Goal: Task Accomplishment & Management: Manage account settings

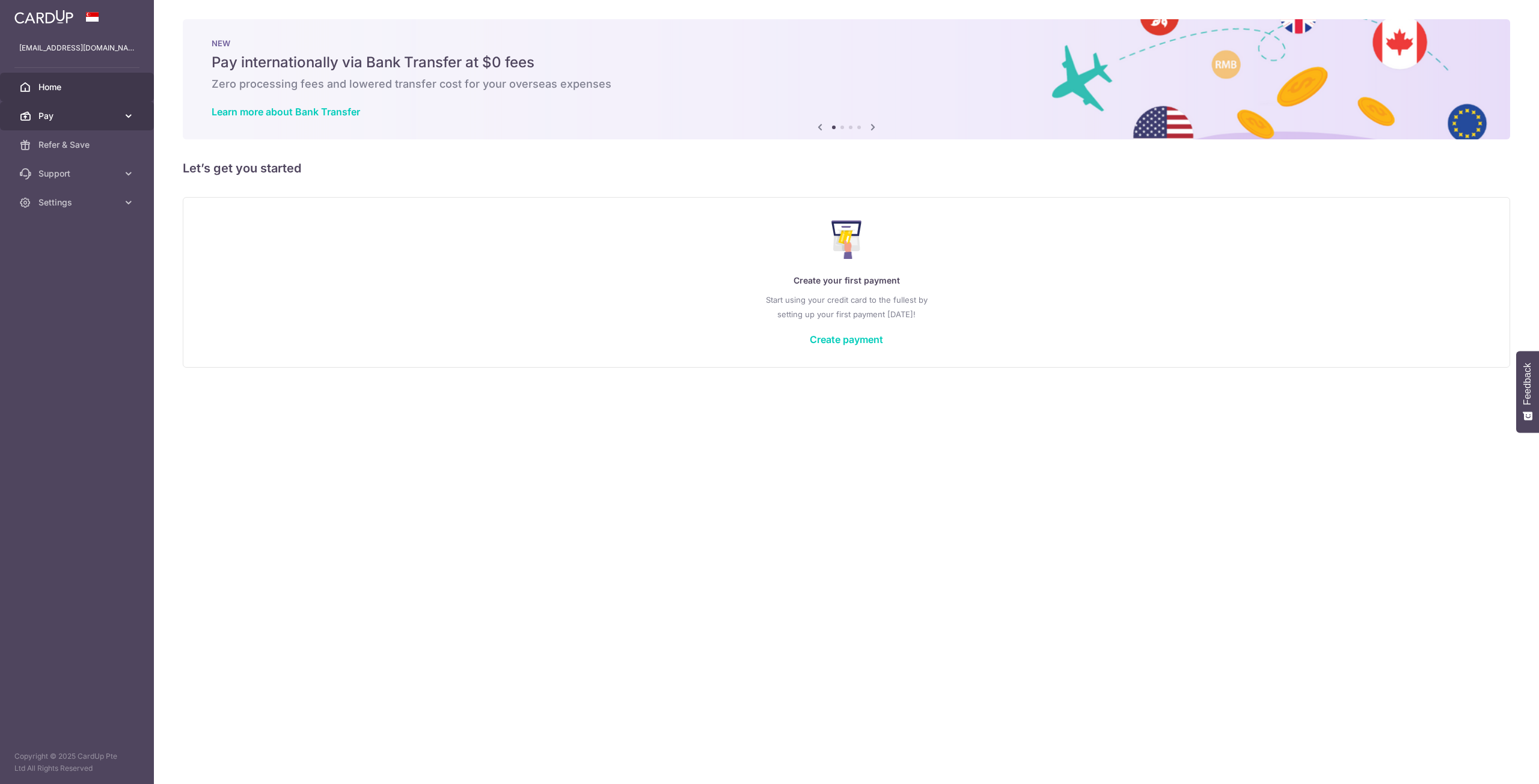
click at [73, 116] on span "Pay" at bounding box center [78, 116] width 79 height 12
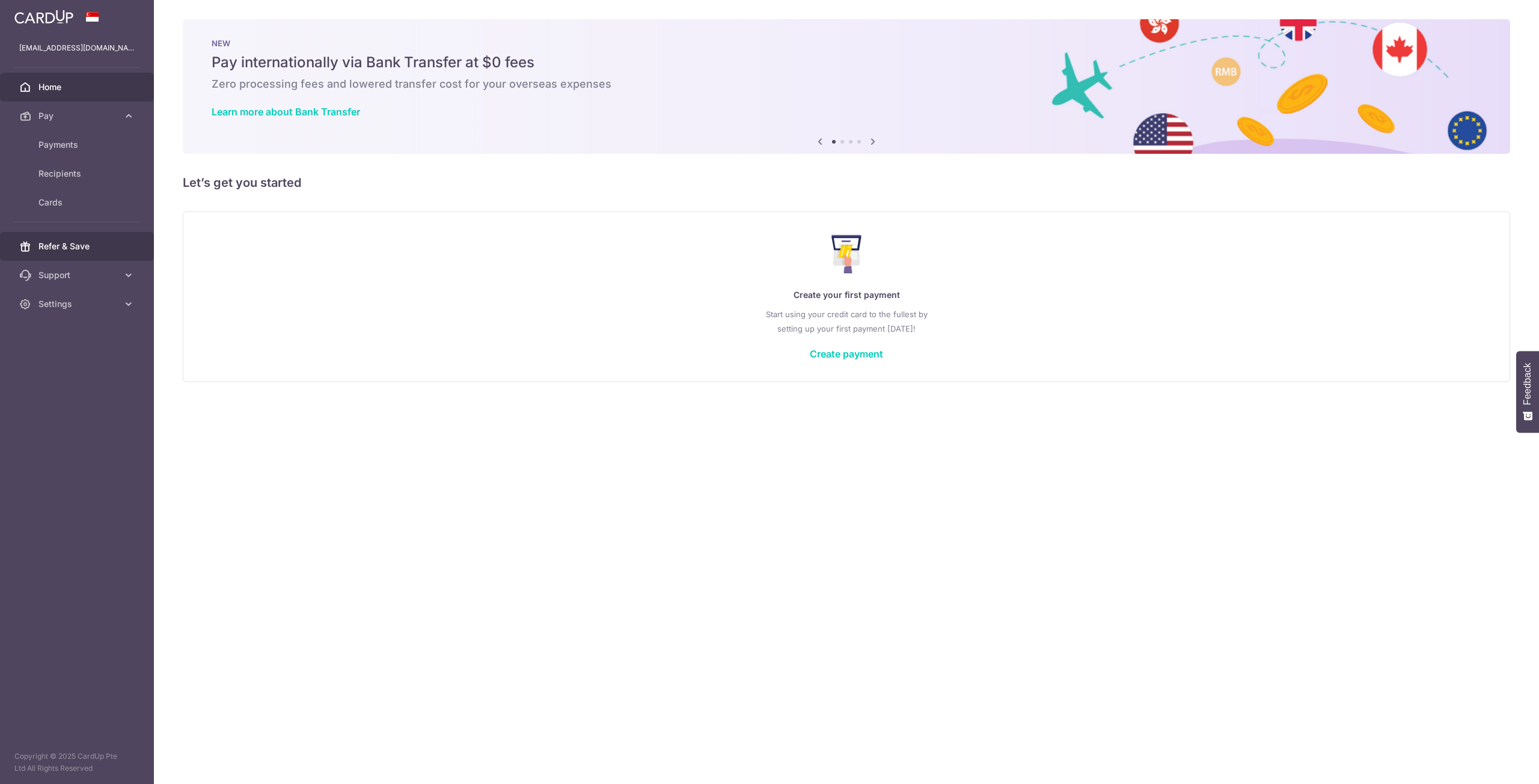
click at [95, 250] on span "Refer & Save" at bounding box center [78, 246] width 79 height 12
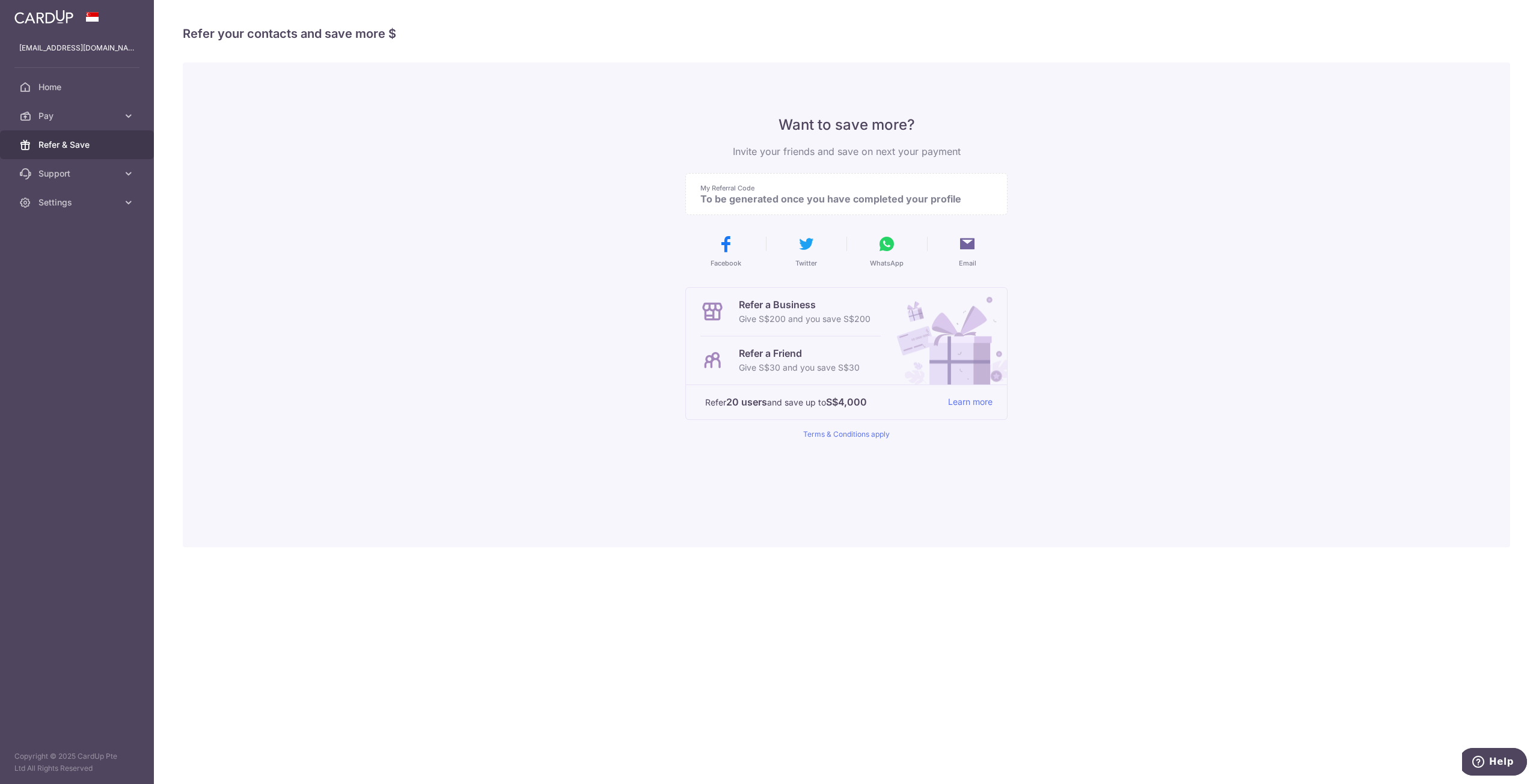
click at [861, 205] on div "My Referral Code To be generated once you have completed your profile" at bounding box center [846, 194] width 322 height 42
click at [69, 87] on span "Home" at bounding box center [78, 87] width 79 height 12
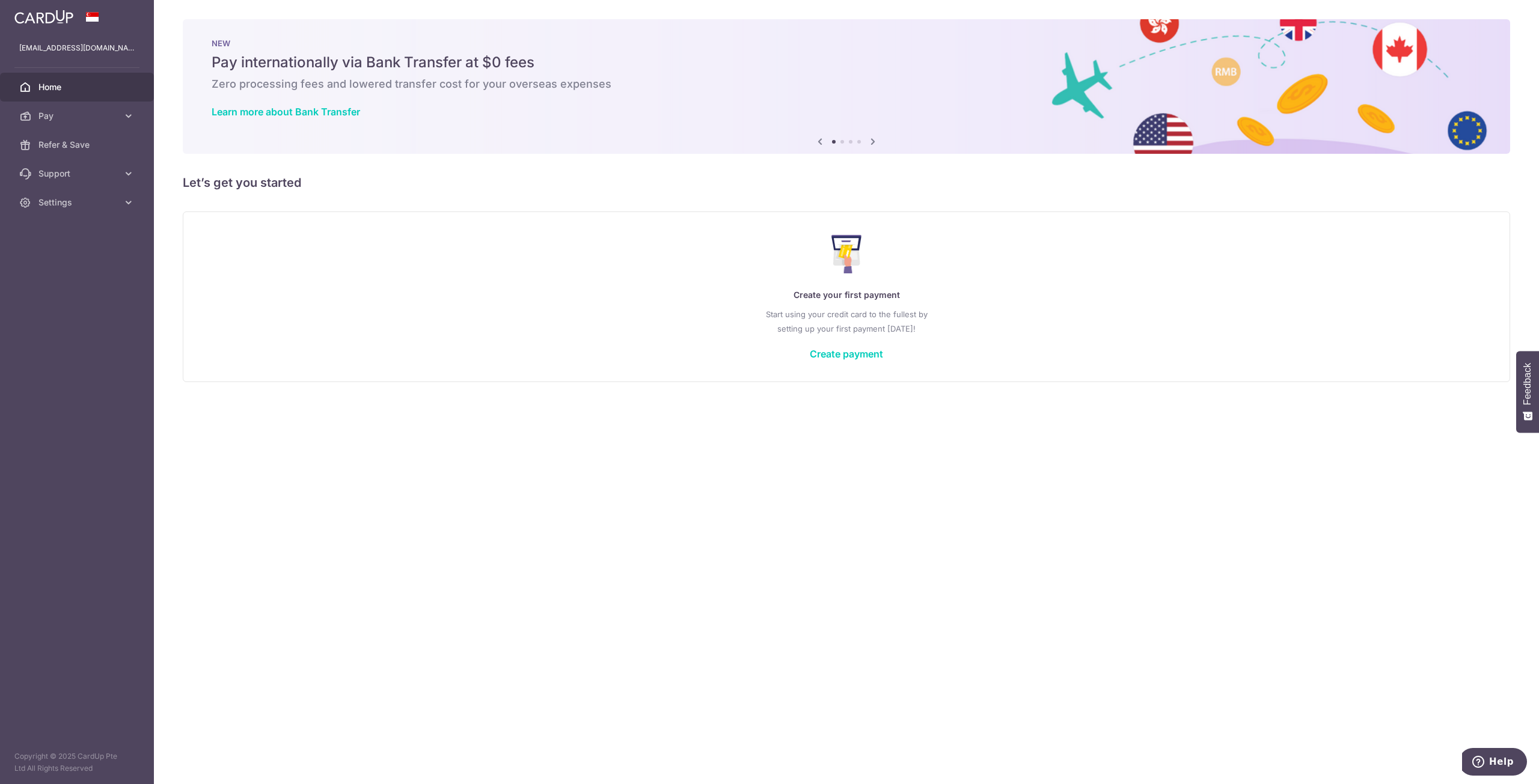
click at [105, 206] on span "Settings" at bounding box center [78, 202] width 79 height 12
click at [88, 236] on span "Account" at bounding box center [78, 231] width 79 height 12
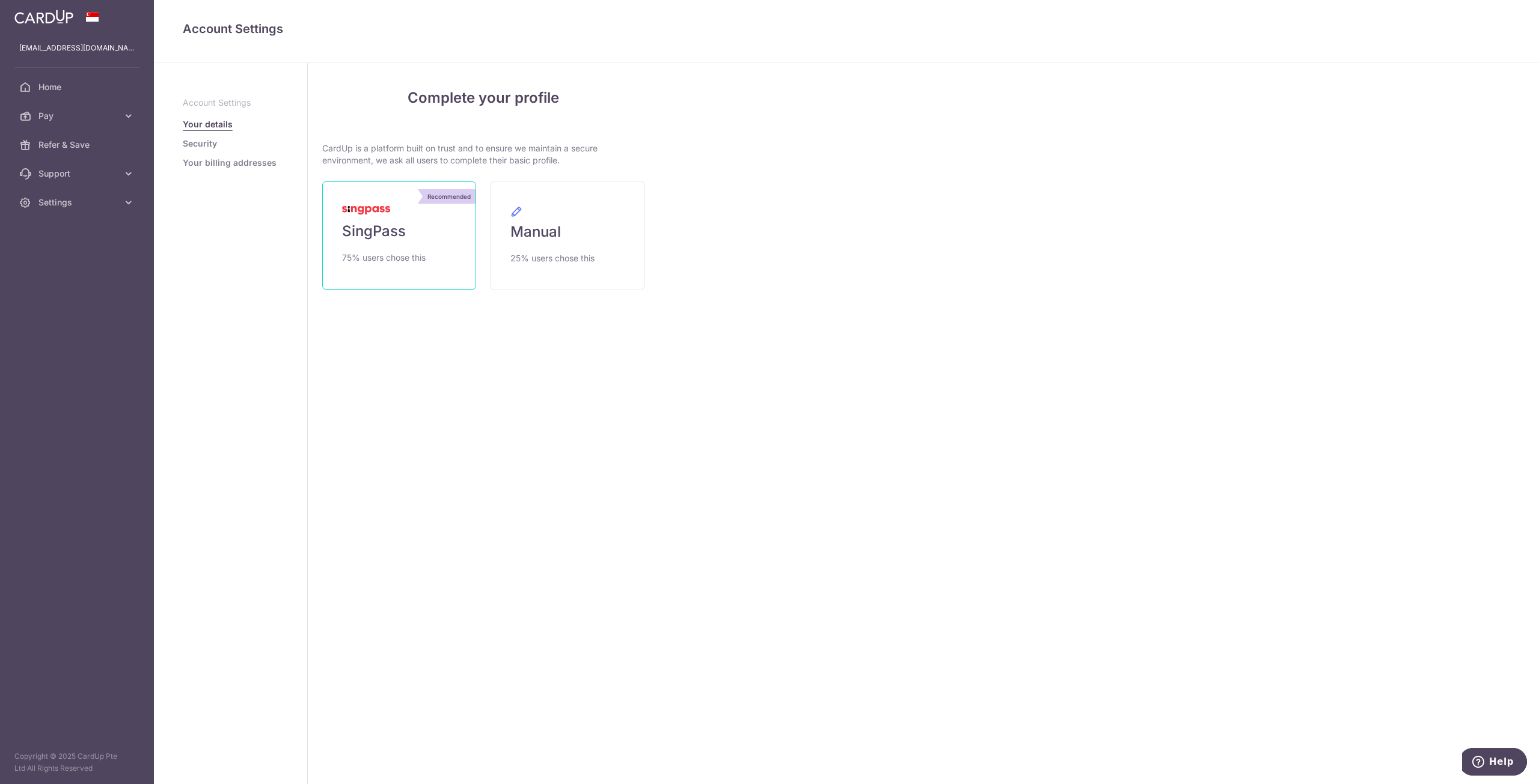
click at [378, 240] on span "SingPass" at bounding box center [374, 231] width 63 height 19
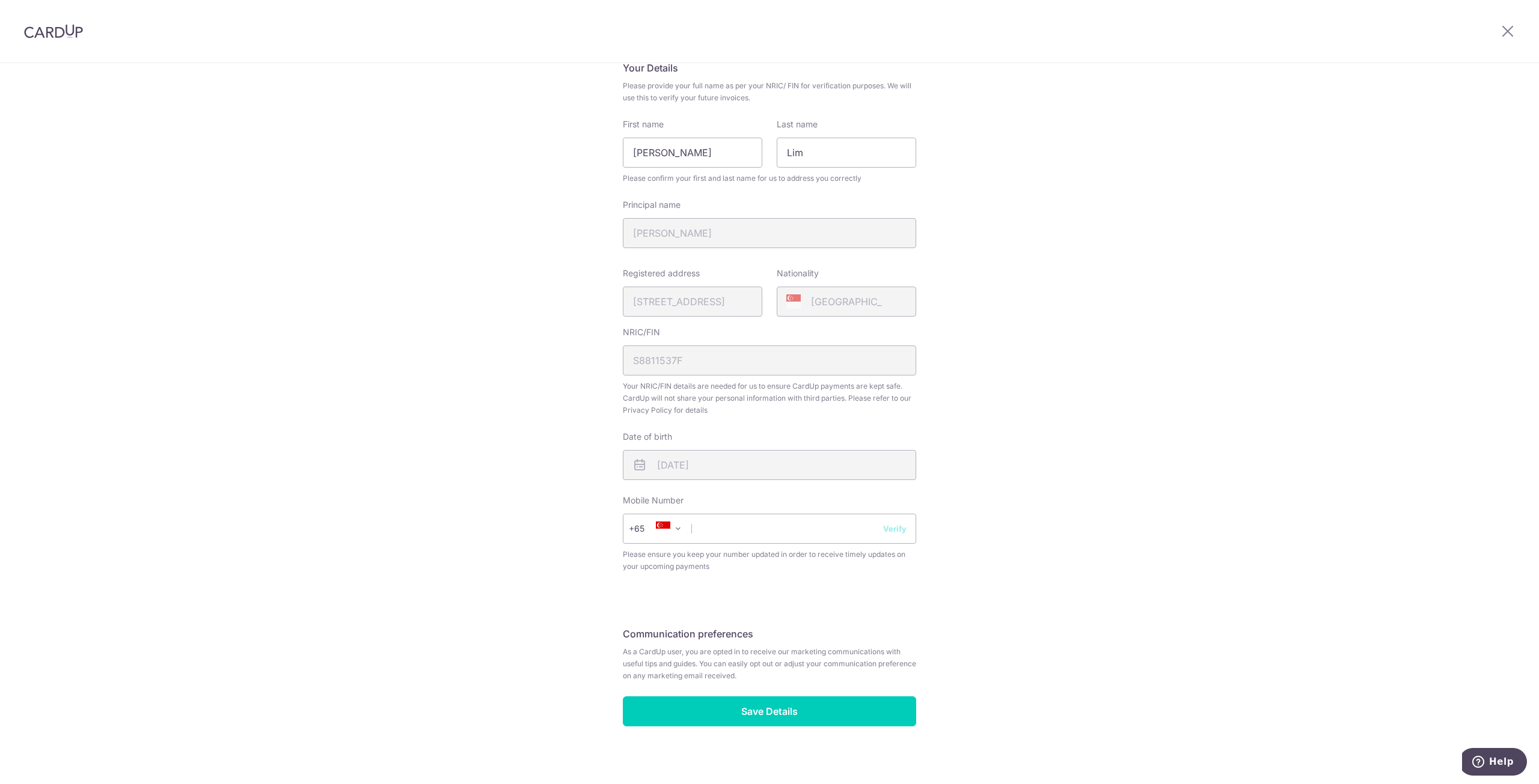
scroll to position [105, 0]
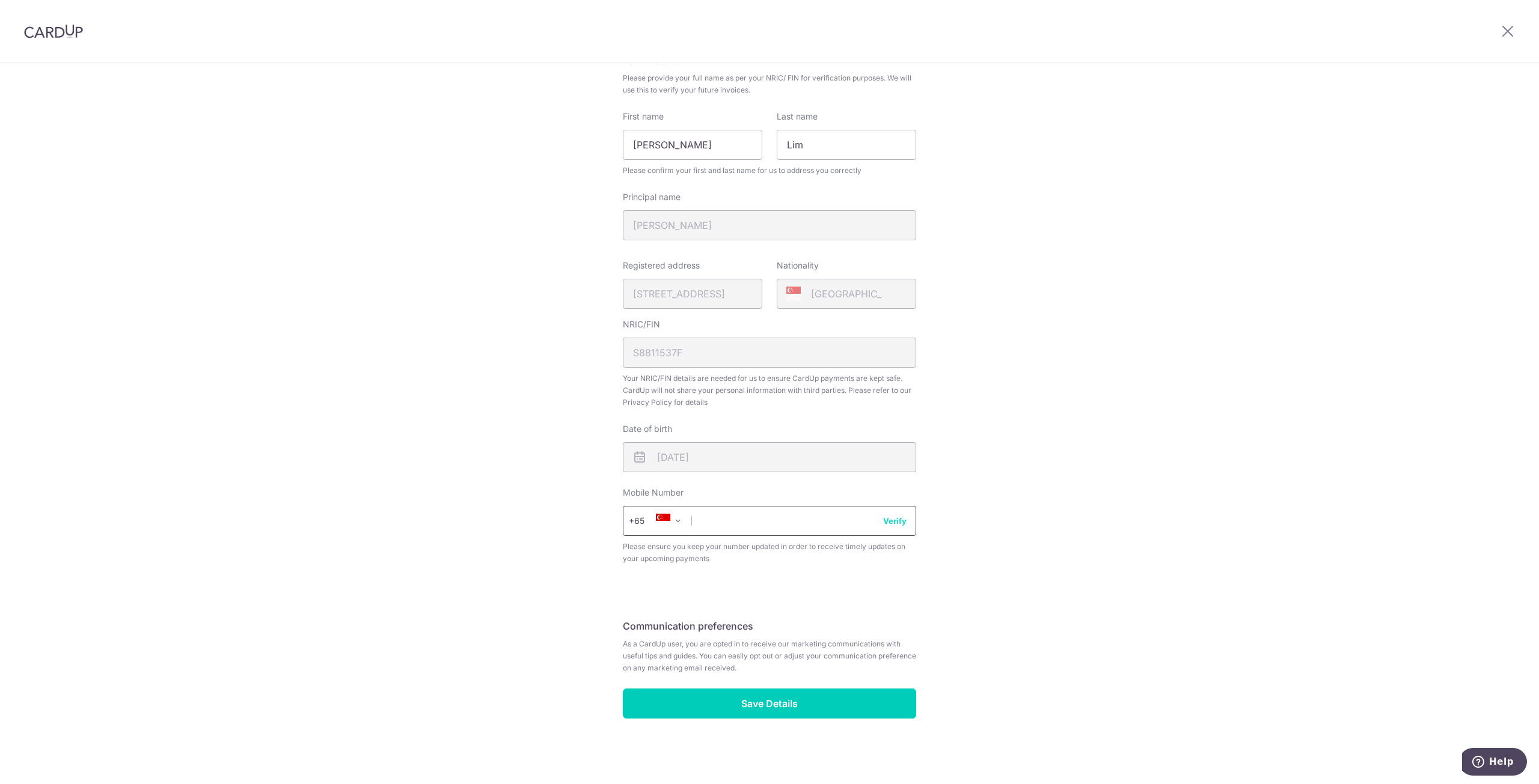
click at [740, 521] on input "text" at bounding box center [770, 520] width 294 height 30
type input "96773410"
click at [751, 703] on input "Save Details" at bounding box center [770, 703] width 294 height 30
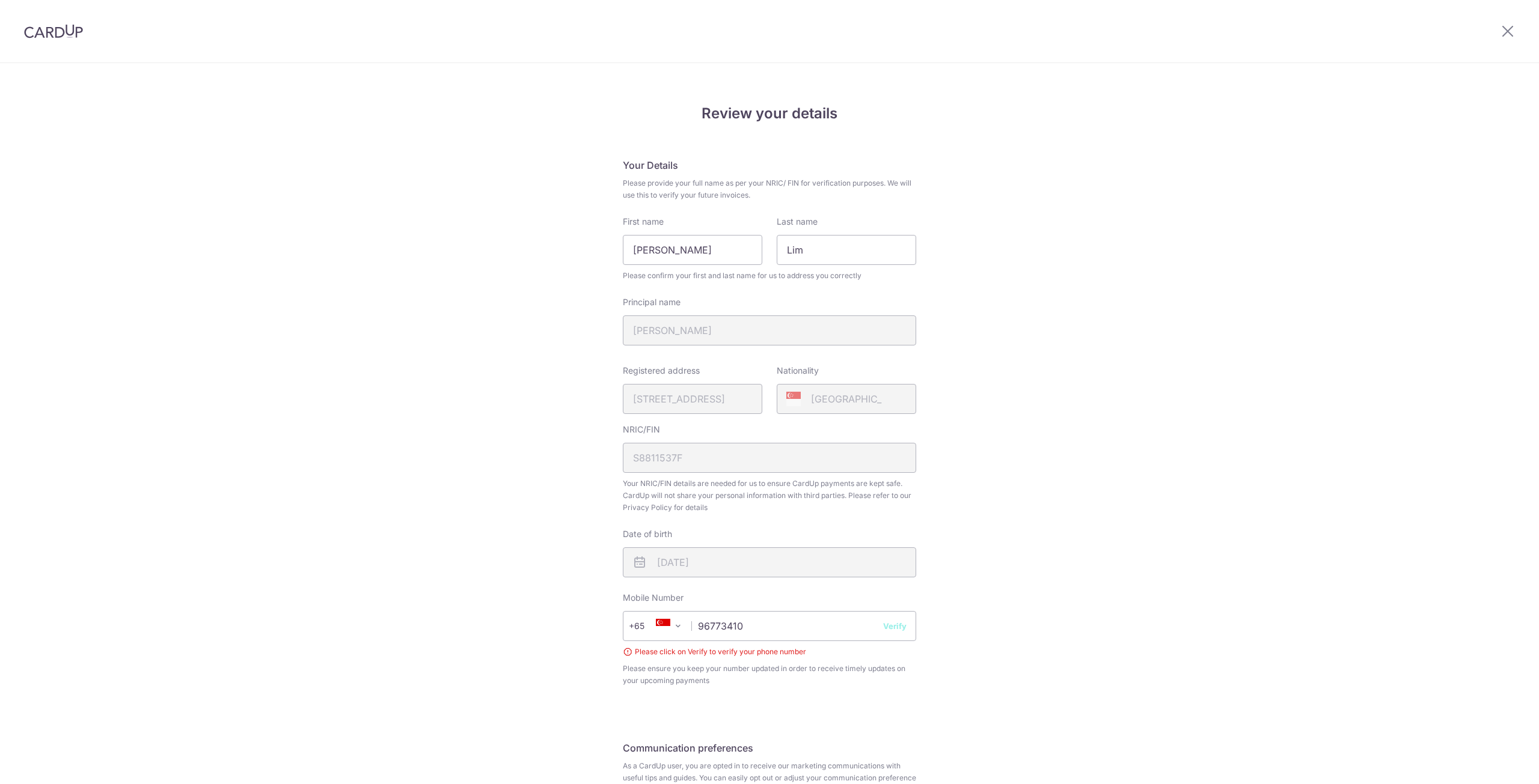
scroll to position [122, 0]
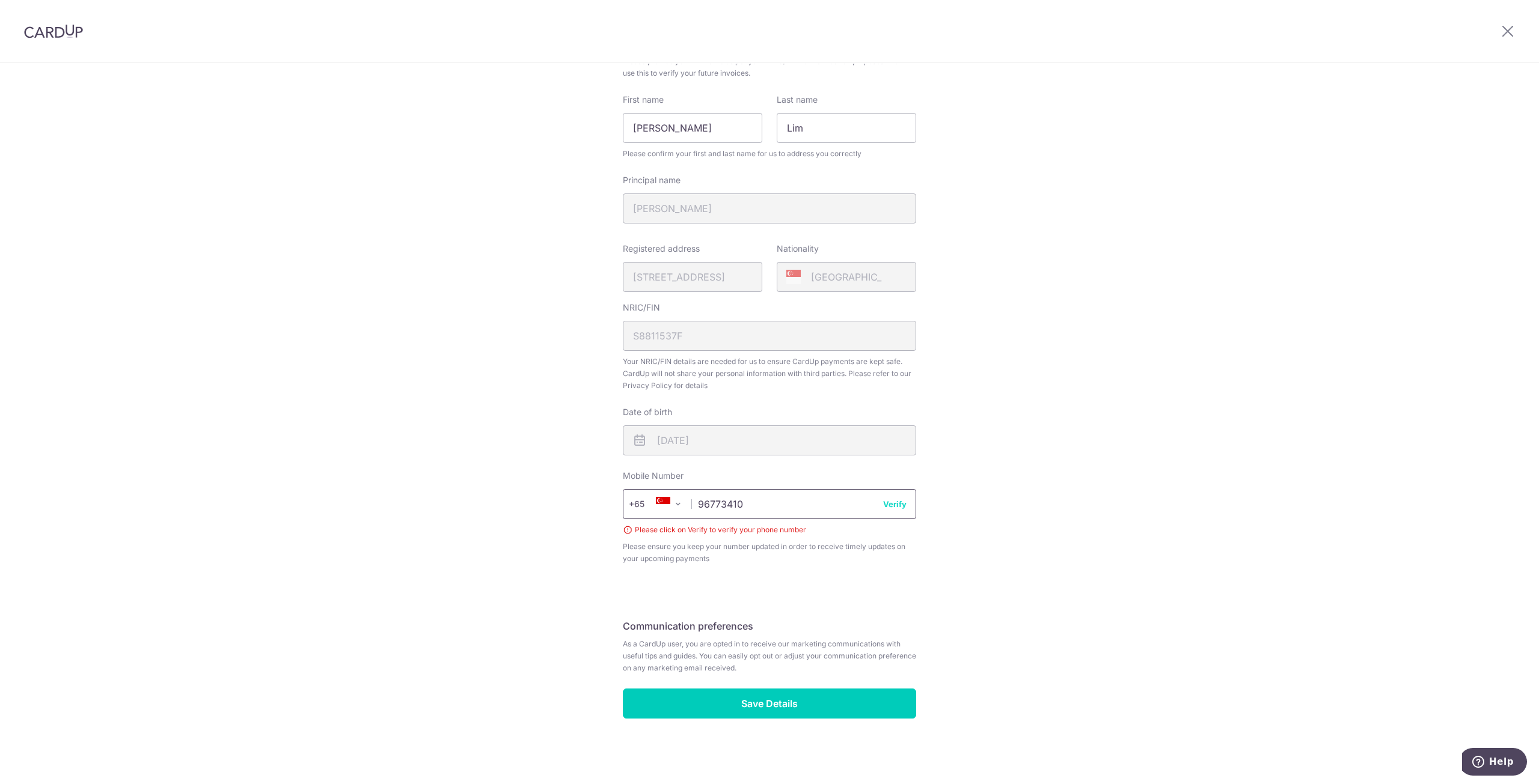
click at [903, 499] on input "96773410" at bounding box center [770, 504] width 294 height 30
click at [894, 504] on button "Verify" at bounding box center [894, 505] width 24 height 12
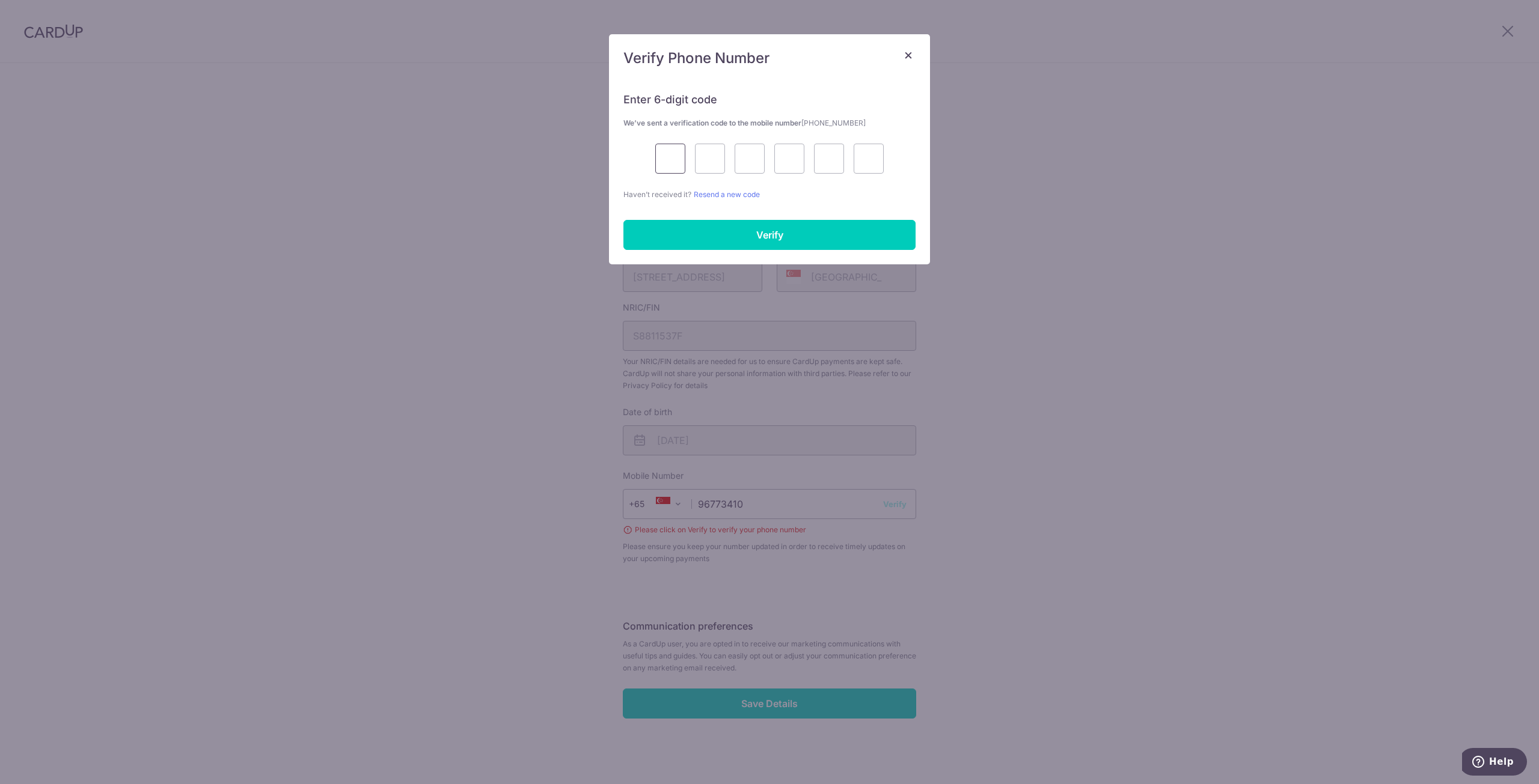
click at [680, 163] on input "text" at bounding box center [670, 158] width 30 height 30
type input "5"
type input "7"
type input "2"
type input "5"
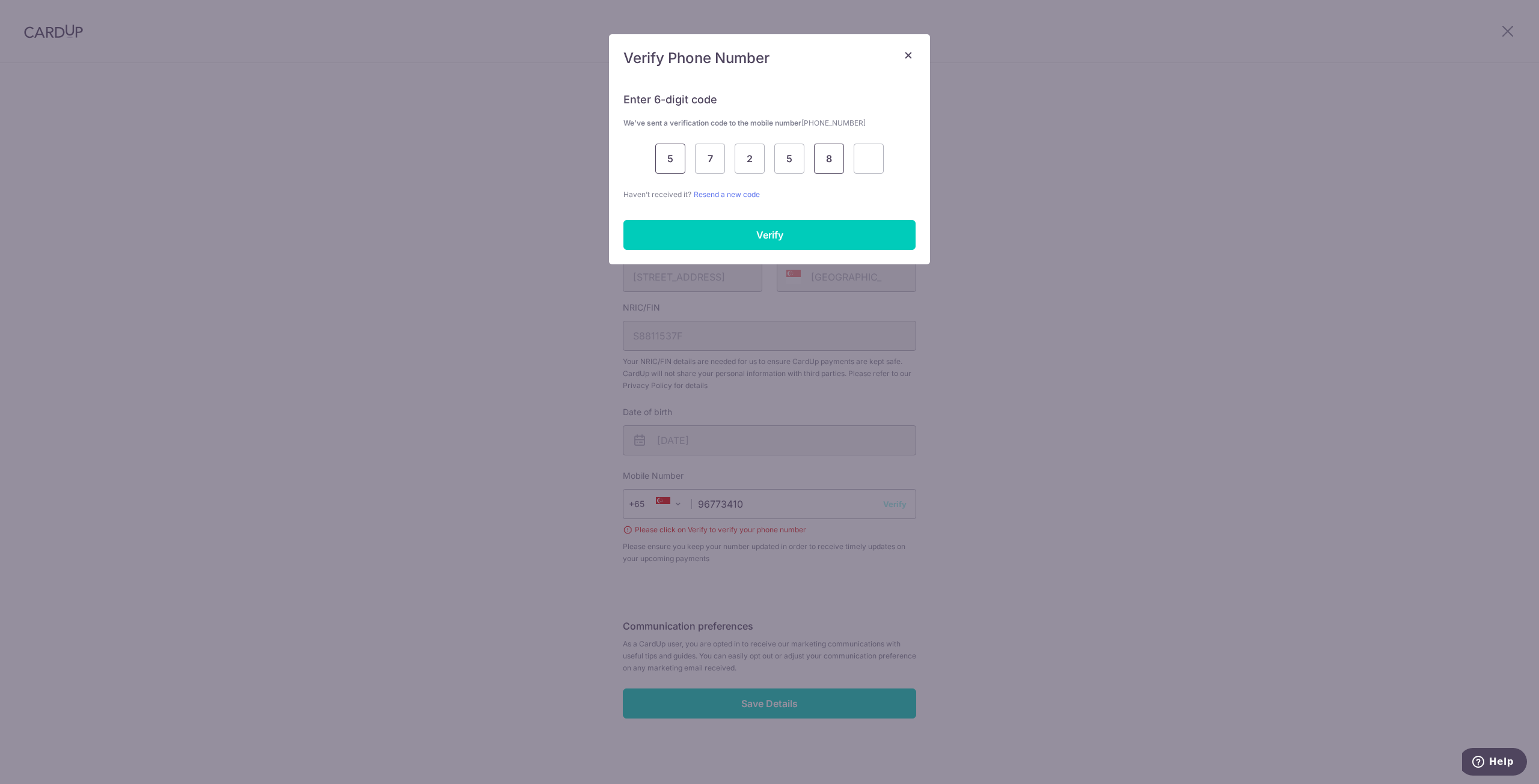
type input "8"
type input "3"
click at [768, 237] on input "Verify" at bounding box center [770, 235] width 292 height 30
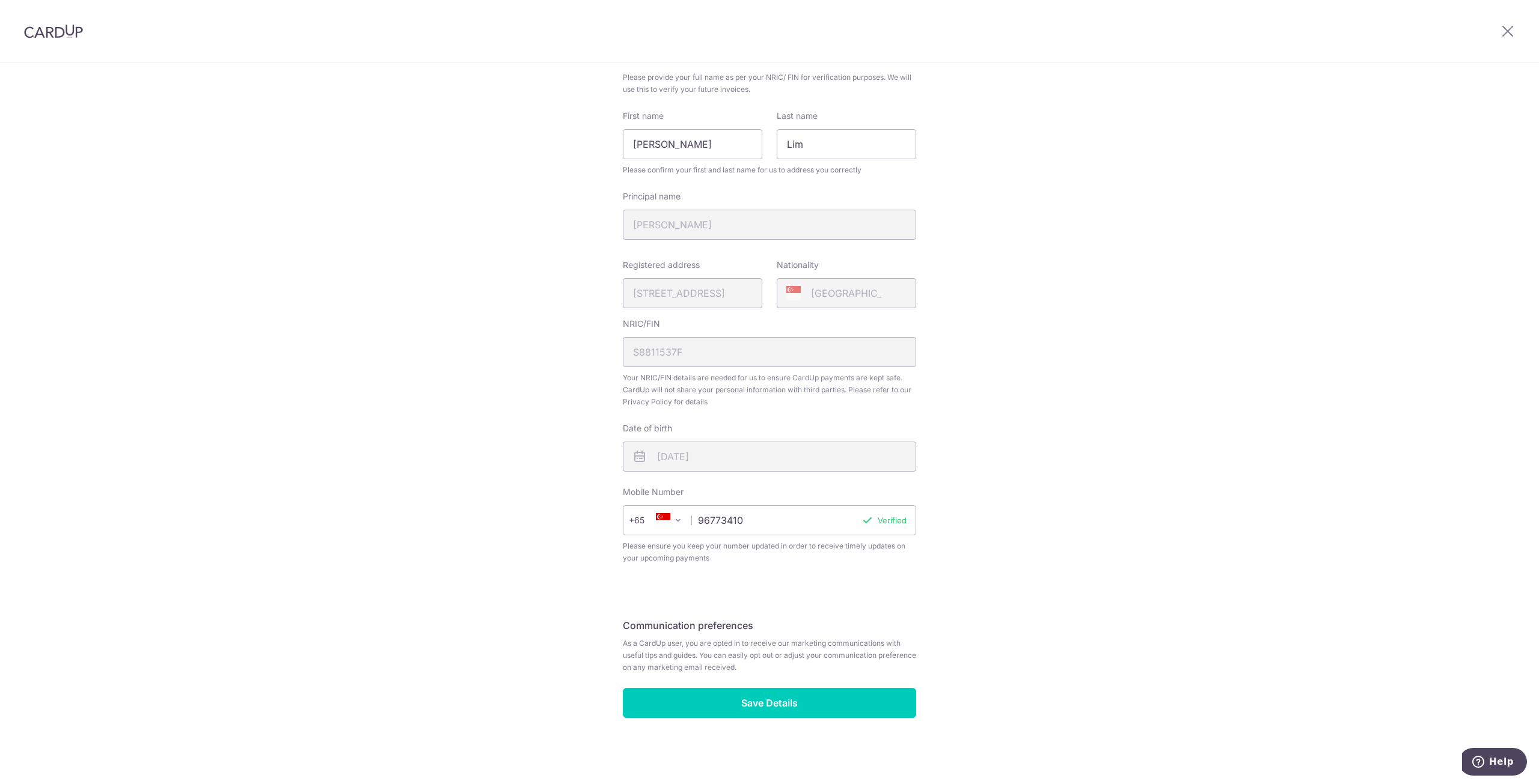
scroll to position [105, 0]
click at [784, 701] on input "Save Details" at bounding box center [770, 703] width 294 height 30
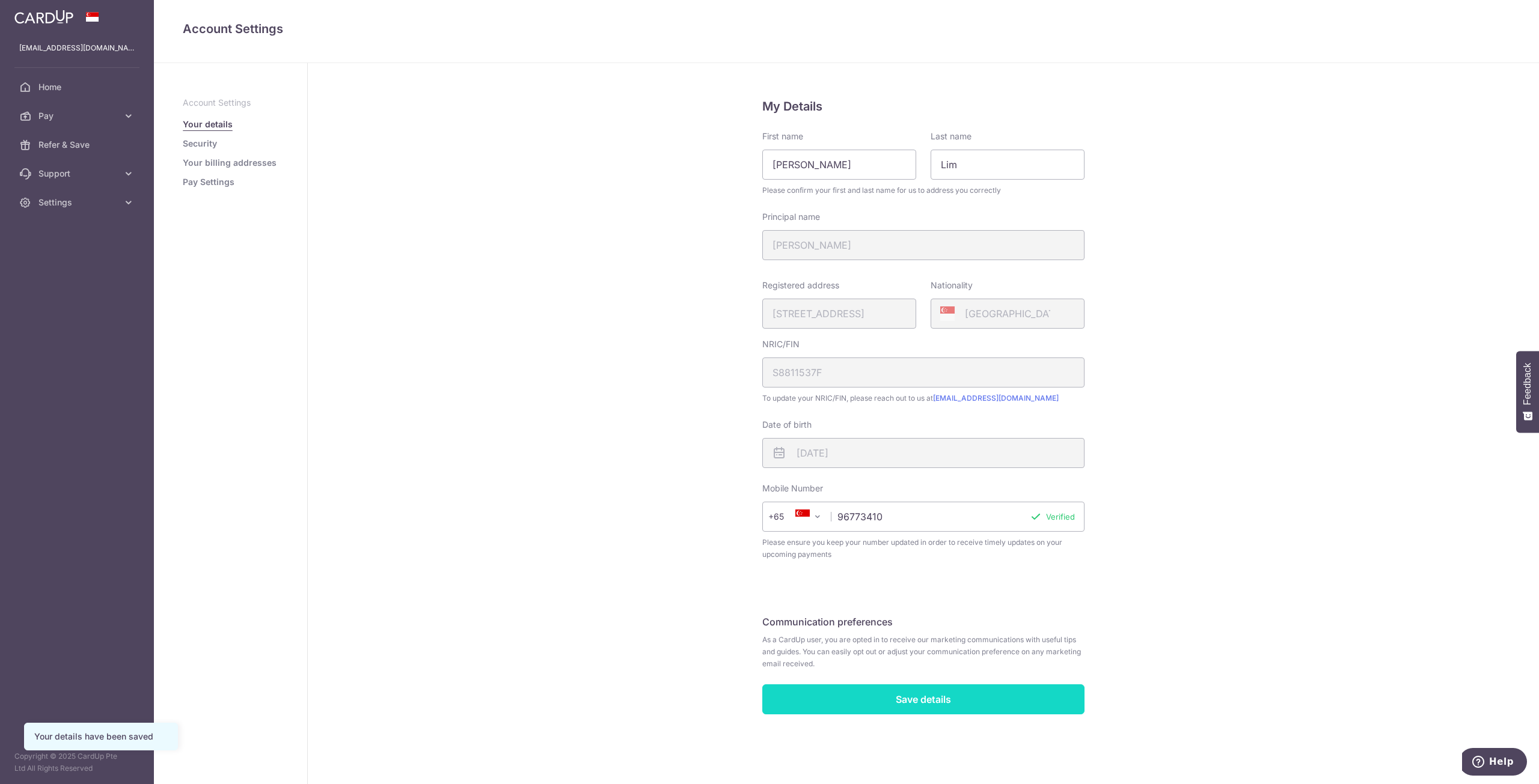
click at [893, 700] on input "Save details" at bounding box center [923, 699] width 322 height 30
click at [95, 142] on span "Refer & Save" at bounding box center [78, 145] width 79 height 12
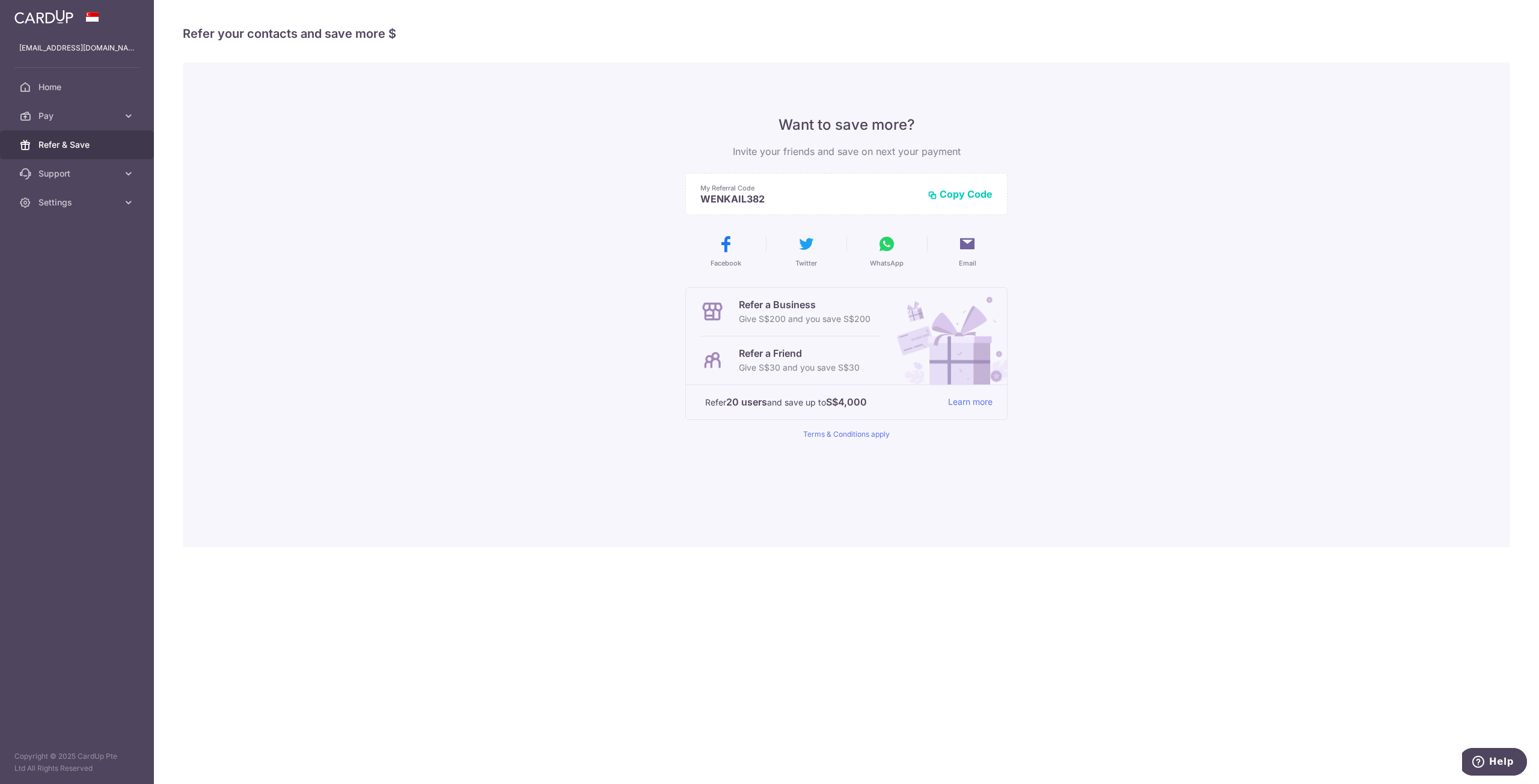
click at [970, 195] on button "Copy Code" at bounding box center [960, 194] width 65 height 12
